Goal: Transaction & Acquisition: Purchase product/service

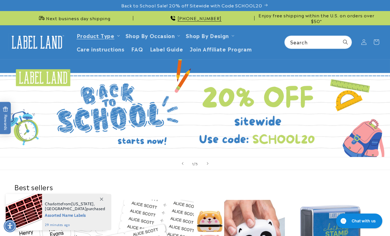
click at [114, 30] on summary "Product Type" at bounding box center [97, 35] width 49 height 13
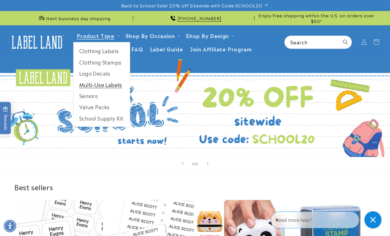
click at [114, 85] on link "Multi-Use Labels" at bounding box center [102, 84] width 56 height 11
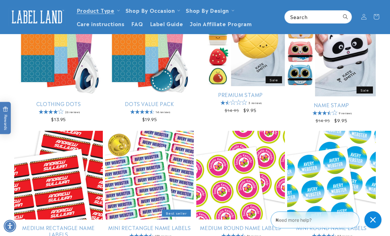
scroll to position [232, 0]
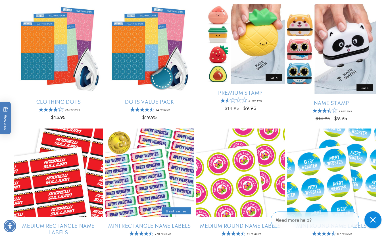
click at [312, 99] on link "Name Stamp" at bounding box center [331, 102] width 89 height 7
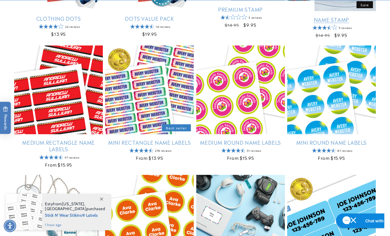
scroll to position [314, 0]
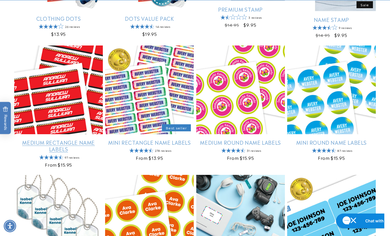
click at [64, 139] on link "Medium Rectangle Name Labels" at bounding box center [58, 145] width 89 height 13
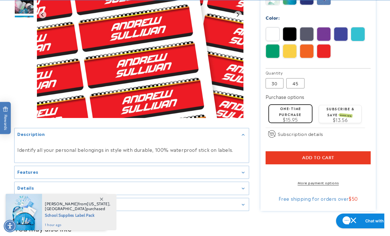
scroll to position [403, 0]
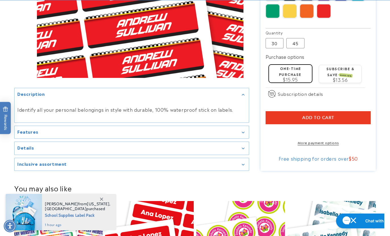
click at [240, 130] on div "Features" at bounding box center [131, 132] width 229 height 4
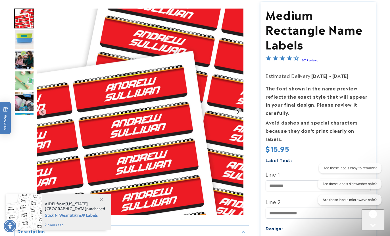
scroll to position [140, 0]
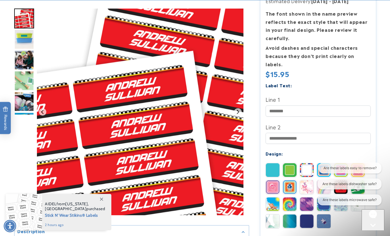
click at [291, 164] on img at bounding box center [290, 170] width 14 height 14
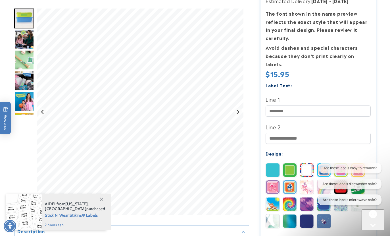
click at [312, 166] on img at bounding box center [307, 170] width 14 height 14
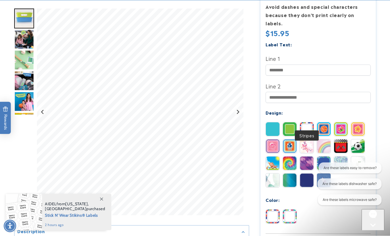
scroll to position [181, 0]
click at [326, 173] on img at bounding box center [324, 180] width 14 height 14
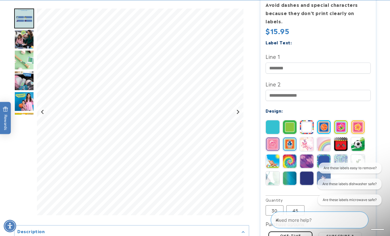
scroll to position [192, 0]
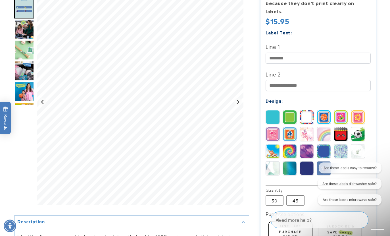
click at [360, 145] on img at bounding box center [358, 152] width 14 height 14
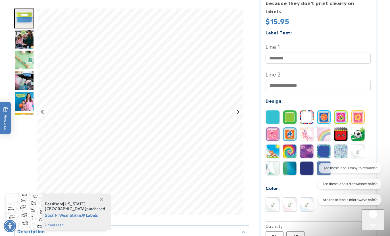
click at [274, 146] on img at bounding box center [273, 151] width 14 height 14
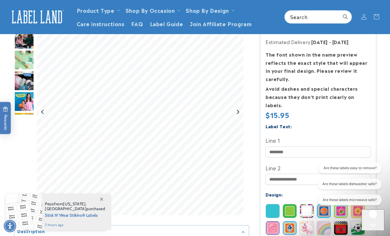
scroll to position [0, 0]
